Goal: Task Accomplishment & Management: Use online tool/utility

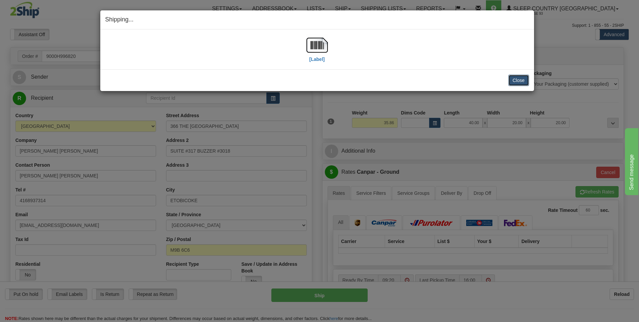
click at [516, 78] on button "Close" at bounding box center [518, 80] width 21 height 11
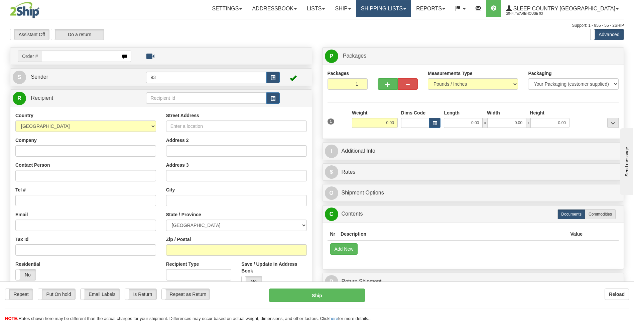
click at [411, 8] on link "Shipping lists" at bounding box center [383, 8] width 55 height 17
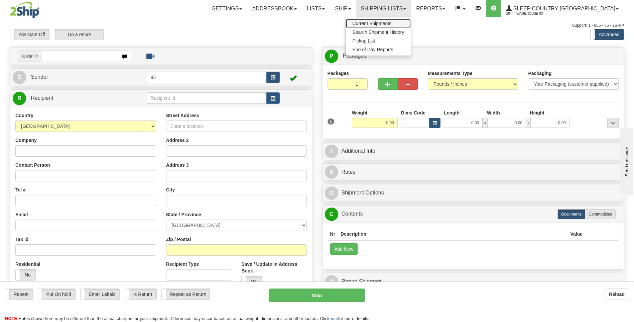
click at [391, 23] on span "Current Shipments" at bounding box center [371, 23] width 39 height 5
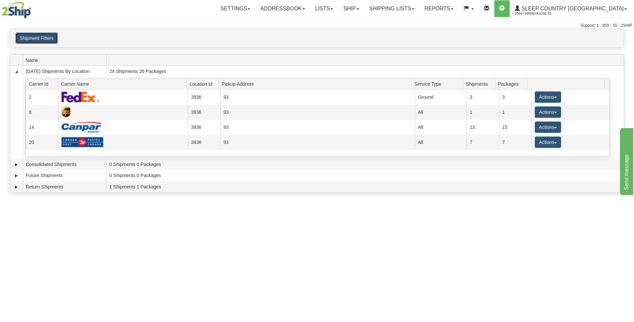
click at [31, 40] on button "Shipment Filters" at bounding box center [36, 37] width 42 height 11
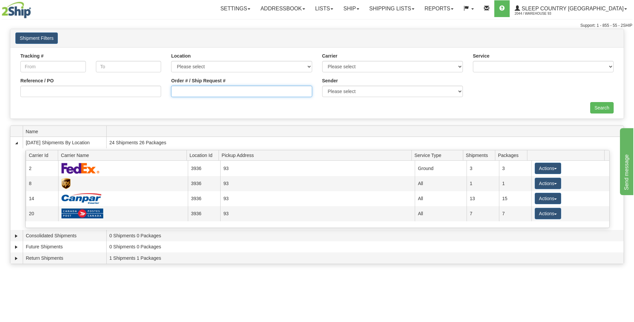
drag, startPoint x: 276, startPoint y: 93, endPoint x: 283, endPoint y: 94, distance: 6.4
click at [276, 93] on input "Order # / Ship Request #" at bounding box center [241, 91] width 141 height 11
type input "9000h995010"
click at [607, 107] on input "Search" at bounding box center [601, 107] width 23 height 11
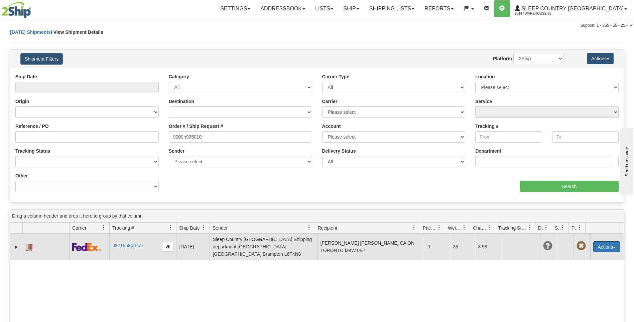
click at [610, 241] on button "Actions" at bounding box center [606, 246] width 27 height 11
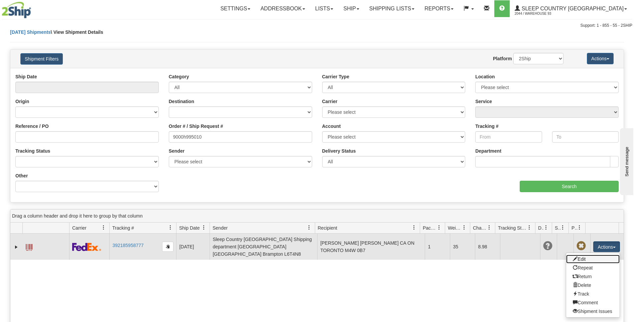
click at [577, 254] on link "Edit" at bounding box center [592, 258] width 53 height 9
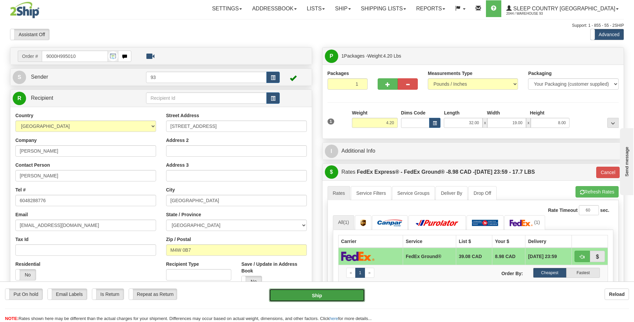
click at [324, 296] on button "Ship" at bounding box center [317, 294] width 96 height 13
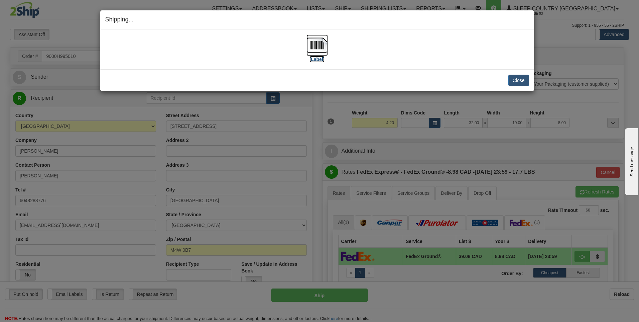
click at [322, 43] on img at bounding box center [316, 44] width 21 height 21
click at [525, 80] on button "Close" at bounding box center [518, 80] width 21 height 11
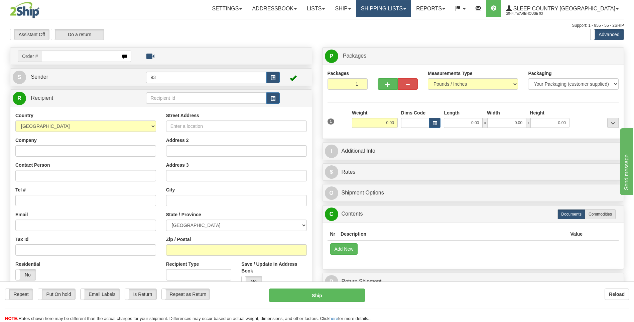
click at [411, 8] on link "Shipping lists" at bounding box center [383, 8] width 55 height 17
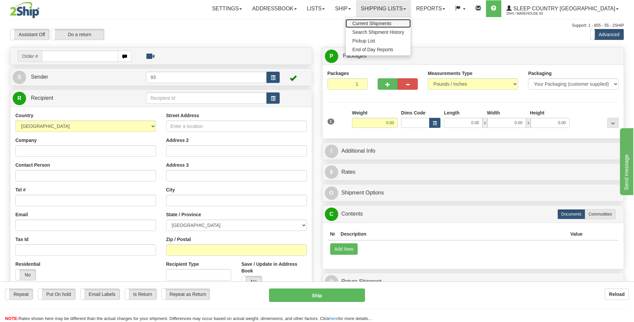
click at [391, 23] on span "Current Shipments" at bounding box center [371, 23] width 39 height 5
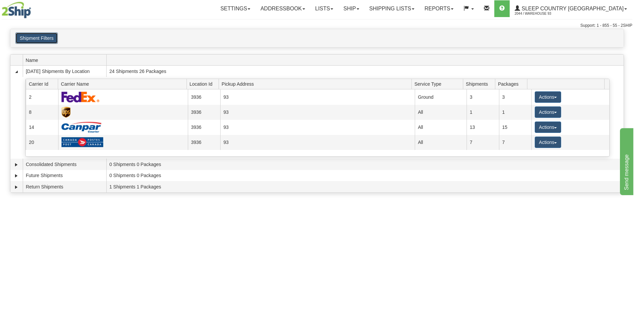
click at [42, 36] on button "Shipment Filters" at bounding box center [36, 37] width 42 height 11
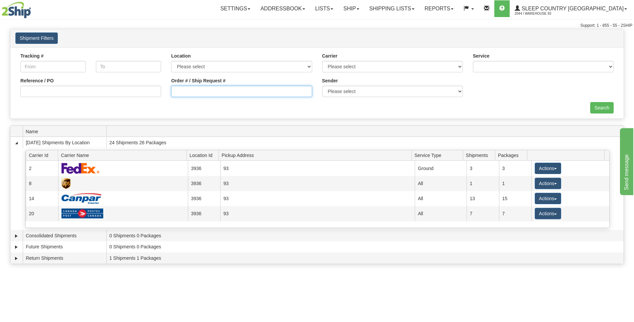
click at [213, 94] on input "Order # / Ship Request #" at bounding box center [241, 91] width 141 height 11
type input "9000h995785"
click at [602, 109] on input "Search" at bounding box center [601, 107] width 23 height 11
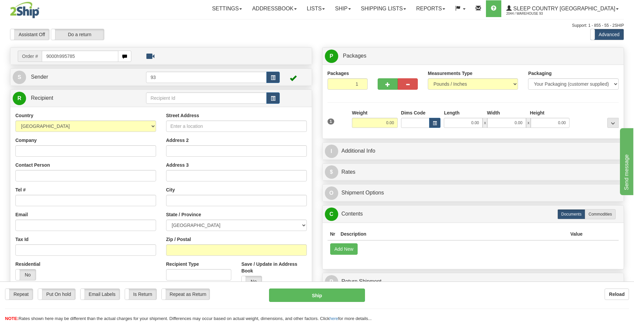
type input "9000h995785"
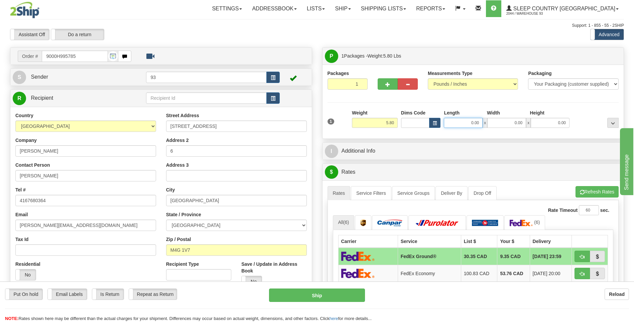
drag, startPoint x: 469, startPoint y: 124, endPoint x: 499, endPoint y: 126, distance: 30.5
click at [499, 126] on div "0.00 x 0.00 x 0.00" at bounding box center [507, 123] width 126 height 10
type input "18.00"
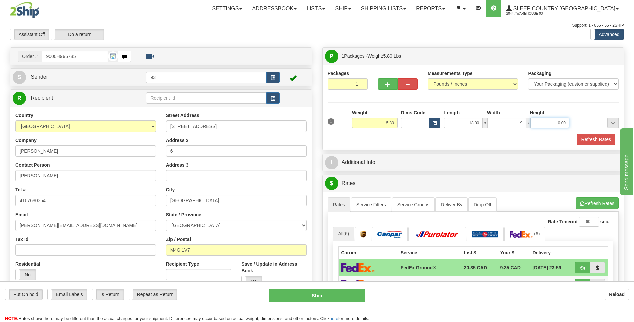
type input "9.00"
click at [608, 138] on button "Refresh Rates" at bounding box center [596, 138] width 38 height 11
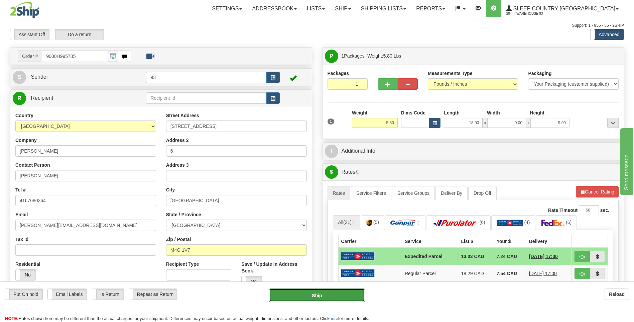
click at [312, 297] on button "Ship" at bounding box center [317, 294] width 96 height 13
type input "DOM.EP"
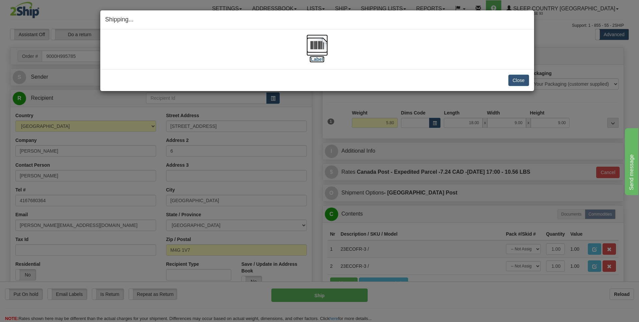
click at [307, 45] on img at bounding box center [316, 44] width 21 height 21
click at [513, 78] on button "Close" at bounding box center [518, 80] width 21 height 11
